Goal: Information Seeking & Learning: Learn about a topic

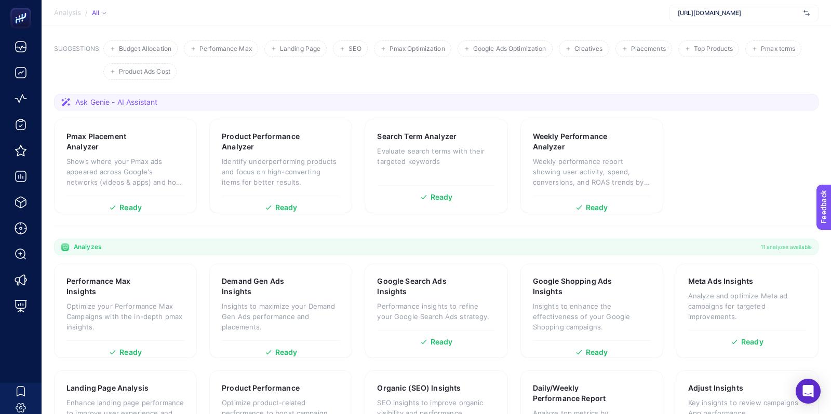
scroll to position [128, 0]
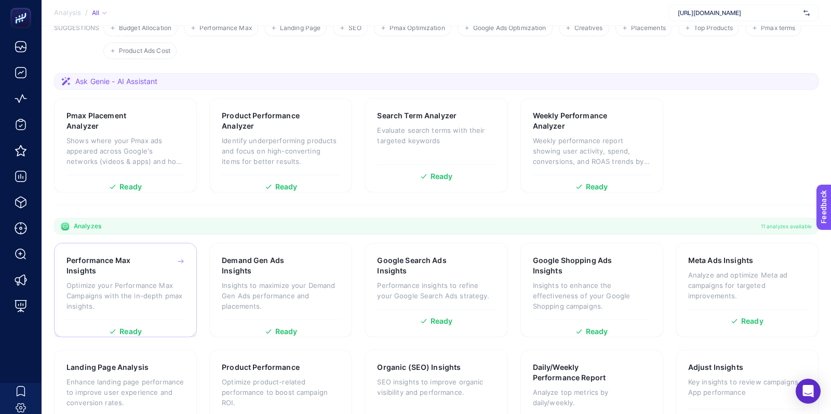
click at [160, 277] on div "Performance Max Insights Optimize your Performance Max Campaigns with the in-de…" at bounding box center [125, 287] width 118 height 64
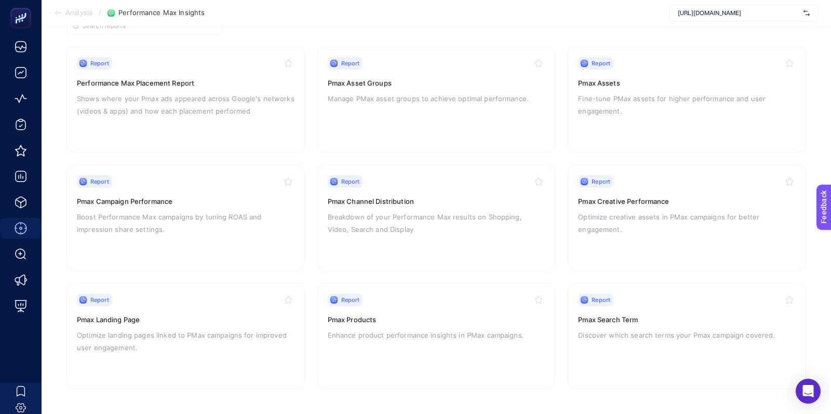
scroll to position [95, 0]
click at [447, 303] on div "Report" at bounding box center [437, 301] width 218 height 12
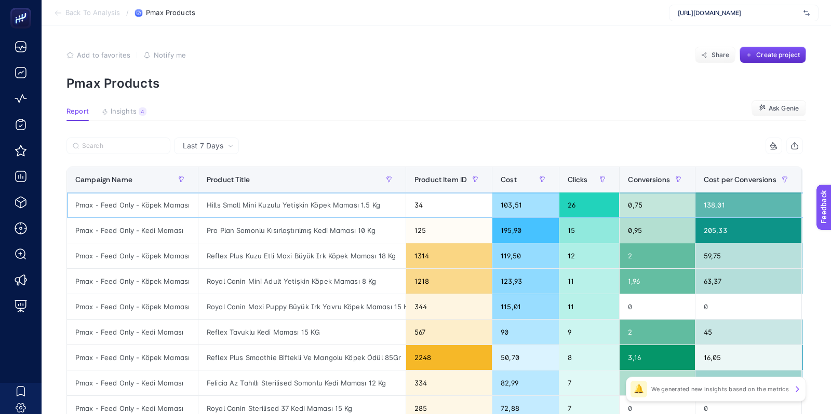
click at [658, 195] on div "0,75" at bounding box center [656, 205] width 75 height 25
click at [653, 186] on div "Conversions" at bounding box center [657, 179] width 59 height 17
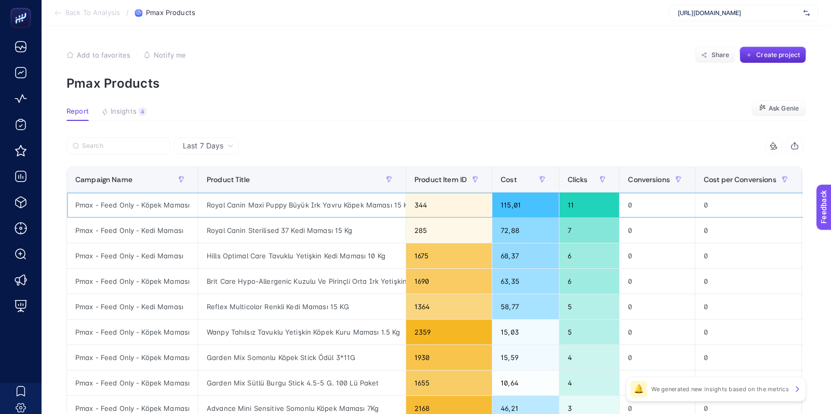
click at [664, 194] on div "0" at bounding box center [656, 205] width 75 height 25
click at [662, 185] on div "Conversions" at bounding box center [657, 179] width 59 height 17
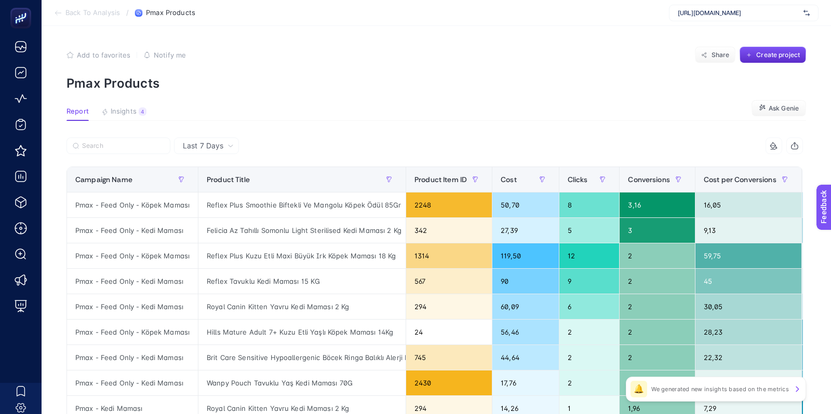
click at [135, 112] on span "Insights" at bounding box center [124, 111] width 26 height 8
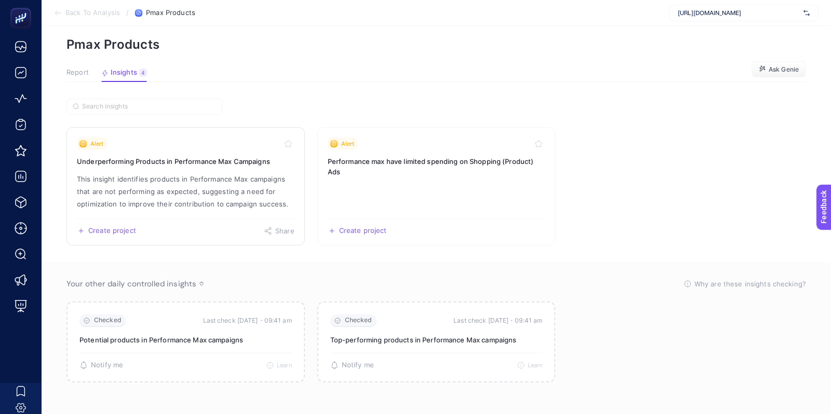
scroll to position [39, 0]
click at [375, 165] on h3 "Performance max have limited spending on Shopping (Product) Ads" at bounding box center [437, 166] width 218 height 21
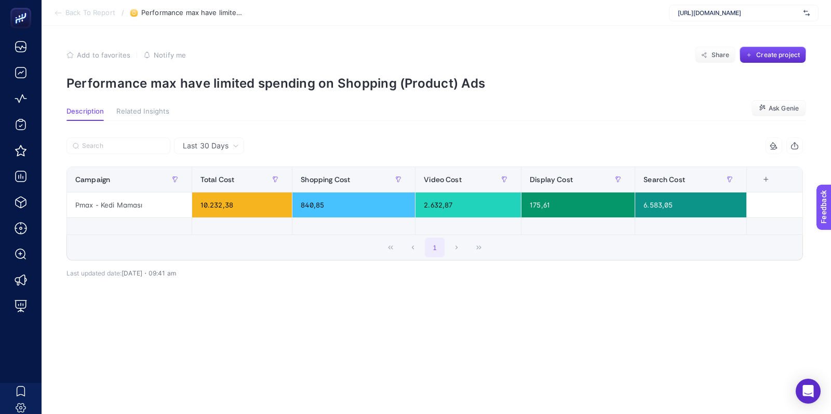
click at [238, 86] on p "Performance max have limited spending on Shopping (Product) Ads" at bounding box center [435, 83] width 739 height 15
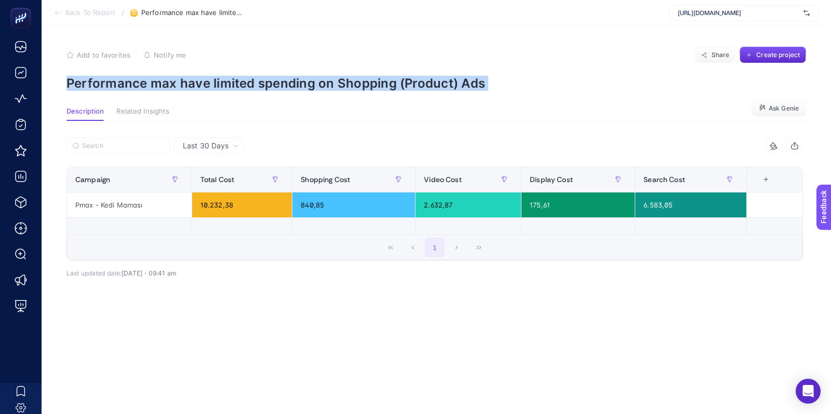
click at [238, 86] on p "Performance max have limited spending on Shopping (Product) Ads" at bounding box center [435, 83] width 739 height 15
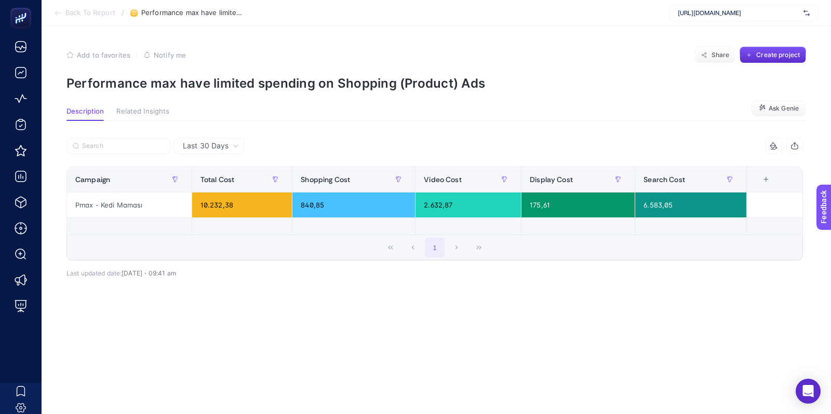
click at [245, 99] on article "Add to favorites false Notify me Share Create project Performance max have limi…" at bounding box center [436, 220] width 789 height 388
click at [232, 88] on p "Performance max have limited spending on Shopping (Product) Ads" at bounding box center [435, 83] width 739 height 15
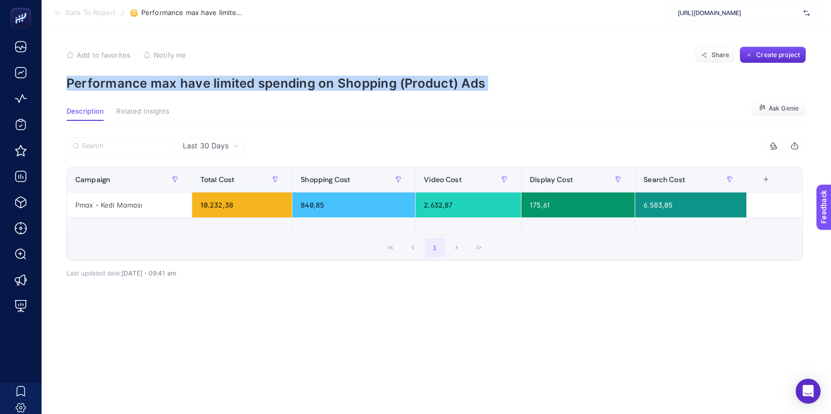
click at [225, 91] on div at bounding box center [225, 91] width 0 height 0
click at [249, 80] on p "Performance max have limited spending on Shopping (Product) Ads" at bounding box center [435, 83] width 739 height 15
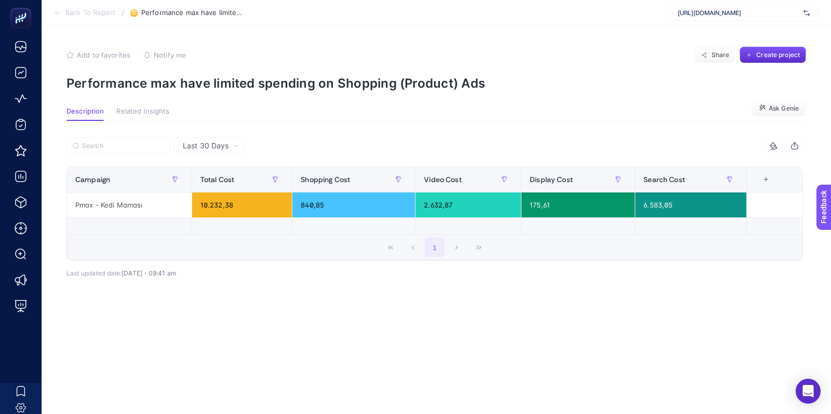
click at [142, 109] on span "Related Insights" at bounding box center [142, 111] width 53 height 8
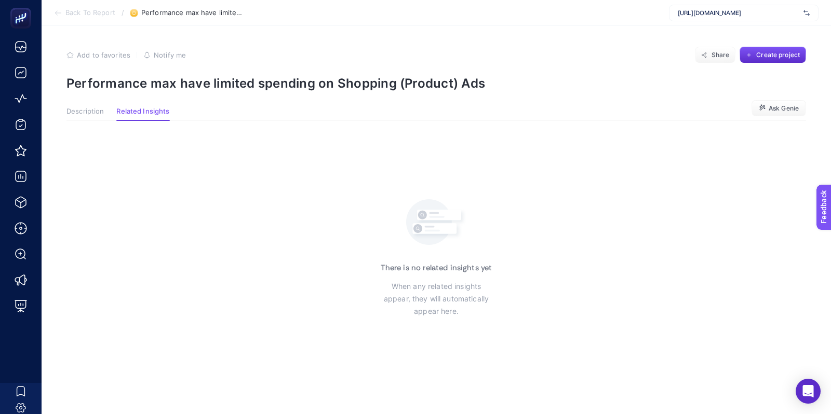
click at [106, 107] on div "Description Related Insights" at bounding box center [117, 113] width 103 height 13
click at [84, 112] on span "Description" at bounding box center [84, 111] width 37 height 8
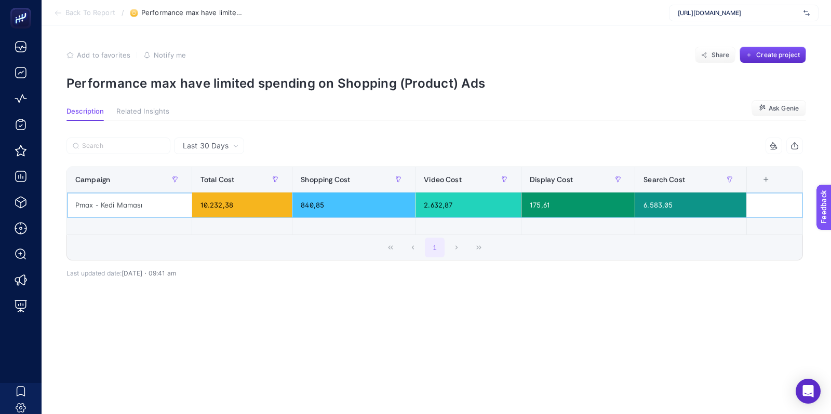
click at [123, 206] on div "Pmax - Kedi Maması" at bounding box center [129, 205] width 125 height 25
copy tr "Pmax - Kedi Maması"
click at [406, 74] on section "Add to favorites false Notify me Share Create project Performance max have limi…" at bounding box center [435, 69] width 739 height 44
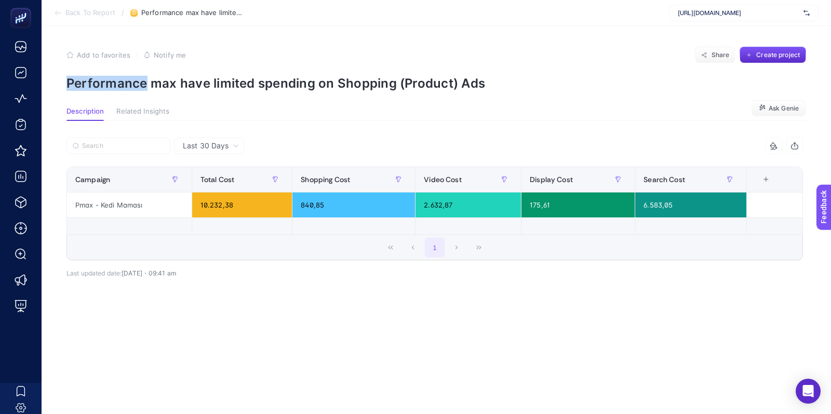
click at [406, 75] on section "Add to favorites false Notify me Share Create project Performance max have limi…" at bounding box center [435, 69] width 739 height 44
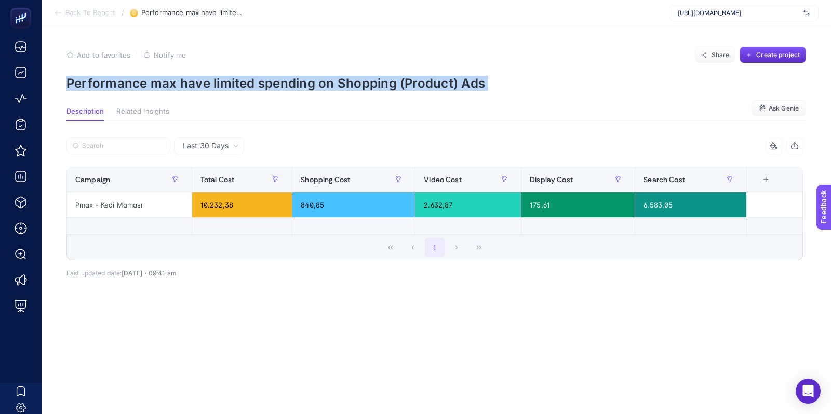
click at [406, 75] on section "Add to favorites false Notify me Share Create project Performance max have limi…" at bounding box center [435, 69] width 739 height 44
click at [377, 91] on article "Add to favorites false Notify me Share Create project Performance max have limi…" at bounding box center [436, 220] width 789 height 388
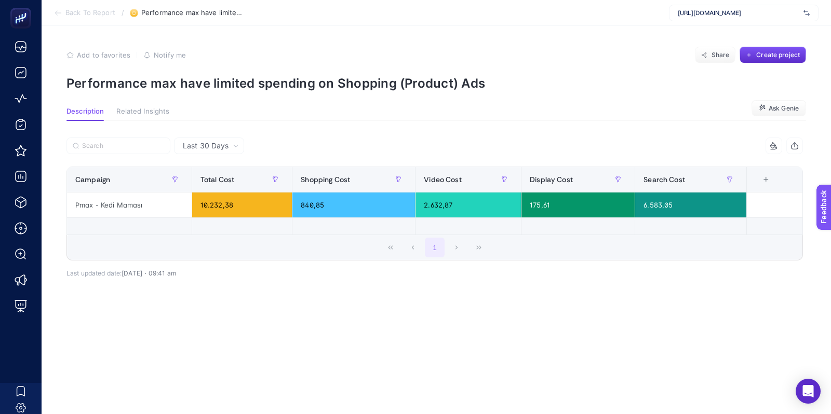
click at [377, 91] on article "Add to favorites false Notify me Share Create project Performance max have limi…" at bounding box center [436, 220] width 789 height 388
